Goal: Check status: Check status

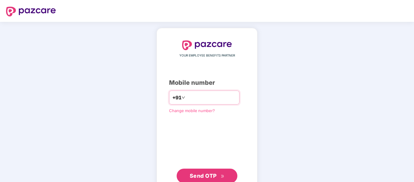
click at [187, 98] on input "number" at bounding box center [212, 98] width 50 height 10
type input "**********"
click at [201, 174] on span "Send OTP" at bounding box center [203, 176] width 27 height 6
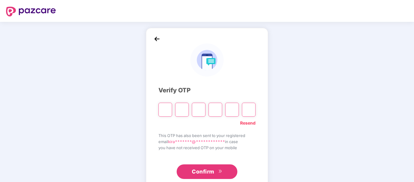
type input "*"
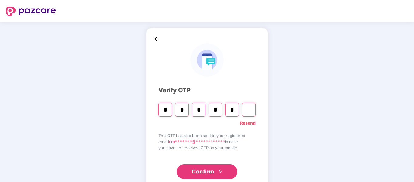
type input "*"
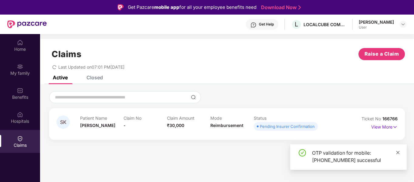
click at [399, 151] on icon "close" at bounding box center [398, 152] width 4 height 4
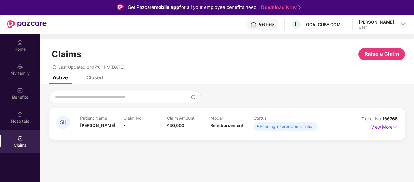
click at [394, 124] on img at bounding box center [395, 127] width 5 height 7
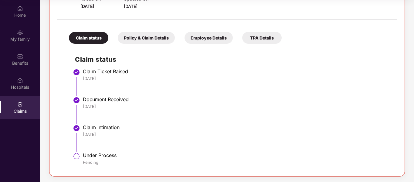
scroll to position [109, 0]
click at [77, 155] on img at bounding box center [76, 155] width 7 height 7
click at [153, 37] on div "Policy & Claim Details" at bounding box center [146, 37] width 57 height 12
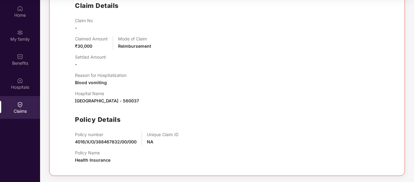
scroll to position [0, 0]
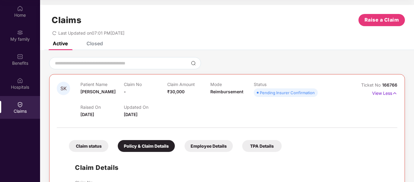
click at [204, 147] on div "Employee Details" at bounding box center [209, 146] width 48 height 12
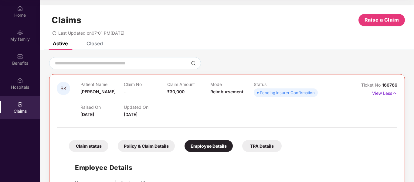
click at [269, 146] on div "TPA Details" at bounding box center [262, 146] width 40 height 12
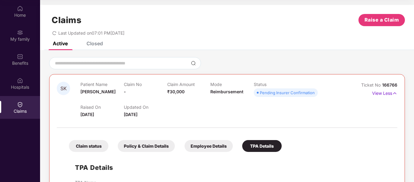
scroll to position [43, 0]
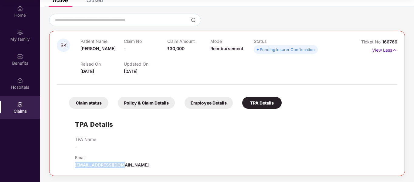
drag, startPoint x: 125, startPoint y: 164, endPoint x: 75, endPoint y: 165, distance: 49.8
click at [75, 165] on div "Email [EMAIL_ADDRESS][DOMAIN_NAME]" at bounding box center [233, 161] width 317 height 13
